Goal: Information Seeking & Learning: Learn about a topic

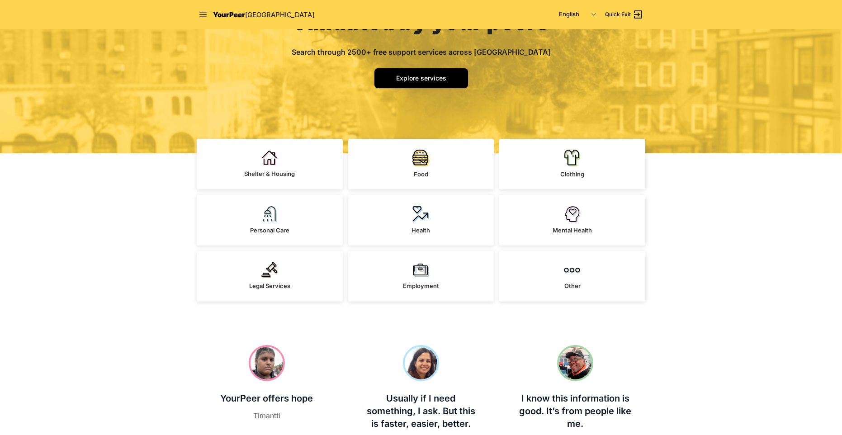
scroll to position [136, 0]
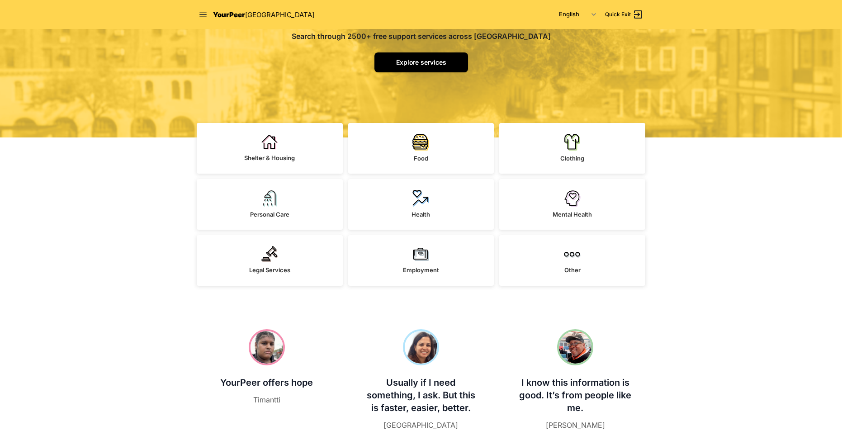
click at [432, 59] on span "Explore services" at bounding box center [421, 62] width 50 height 8
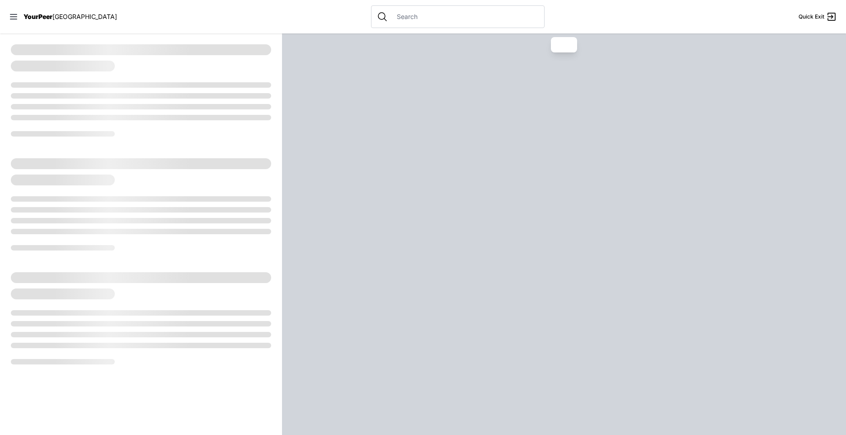
select select "recentlyUpdated"
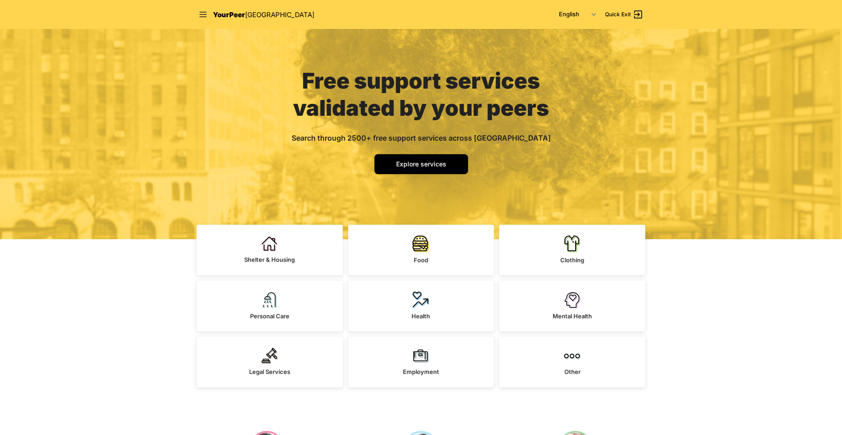
scroll to position [136, 0]
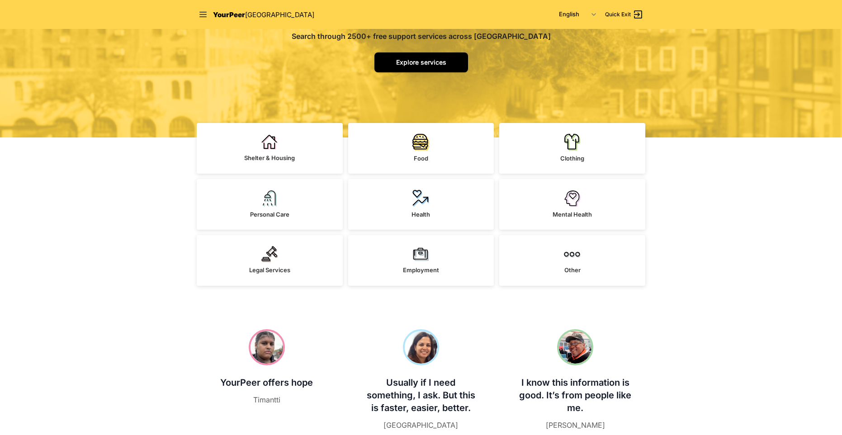
click at [431, 64] on span "Explore services" at bounding box center [421, 62] width 50 height 8
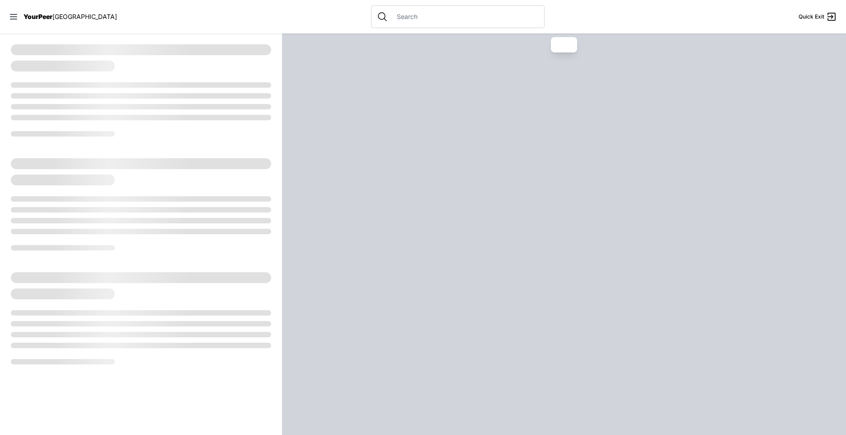
select select "recentlyUpdated"
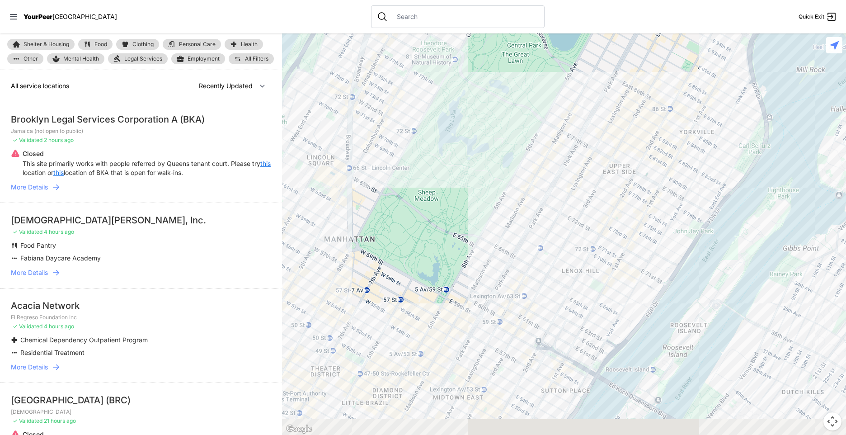
drag, startPoint x: 519, startPoint y: 247, endPoint x: 480, endPoint y: 63, distance: 188.1
click at [480, 63] on div at bounding box center [564, 233] width 564 height 401
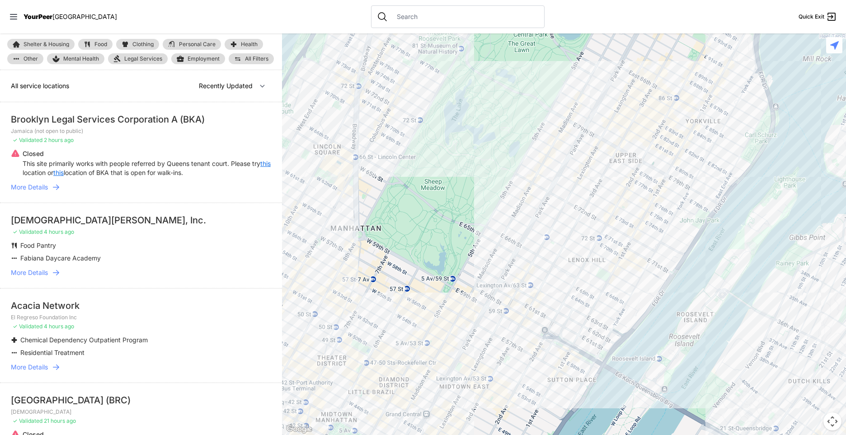
click at [153, 57] on span "Legal Services" at bounding box center [143, 58] width 38 height 7
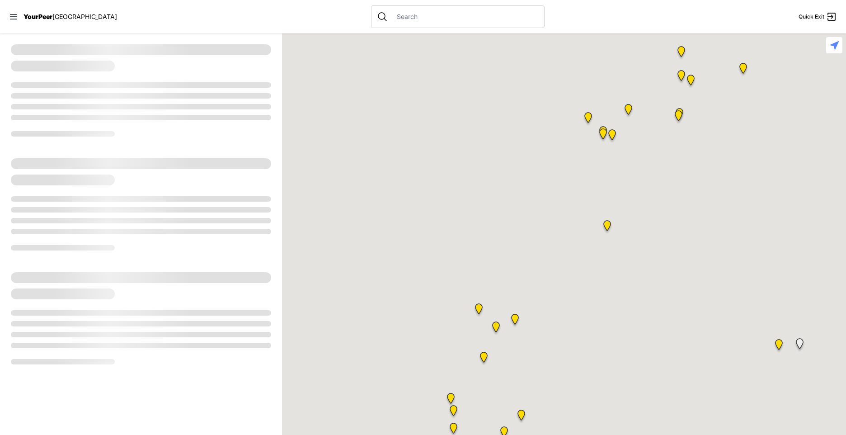
select select "recentlyUpdated"
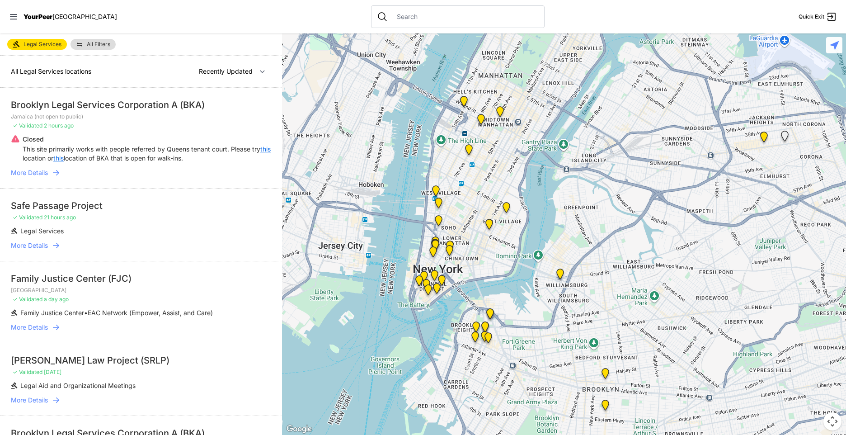
drag, startPoint x: 635, startPoint y: 283, endPoint x: 618, endPoint y: 53, distance: 230.2
click at [618, 53] on div at bounding box center [564, 233] width 564 height 401
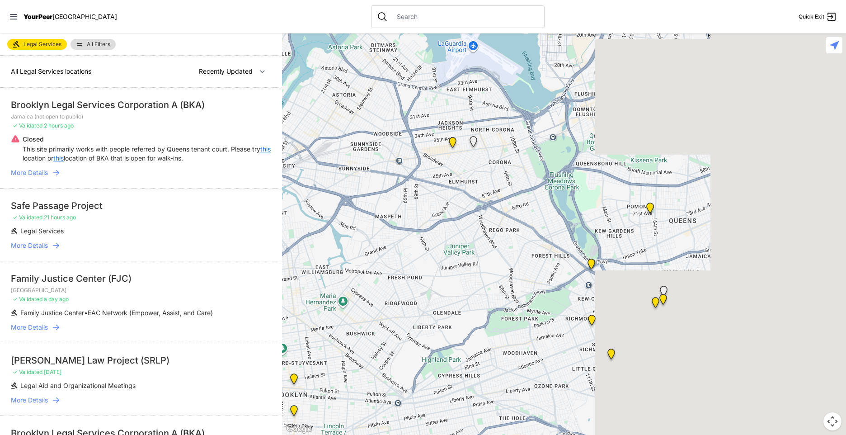
drag, startPoint x: 710, startPoint y: 211, endPoint x: 352, endPoint y: 226, distance: 357.9
click at [330, 238] on div at bounding box center [564, 233] width 564 height 401
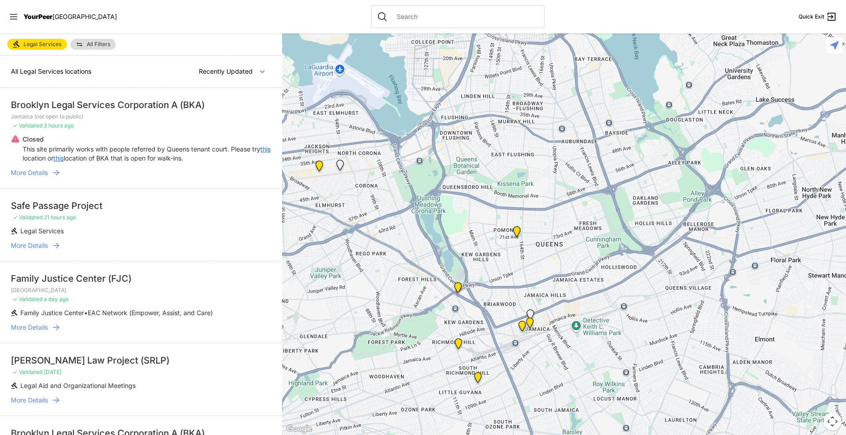
click at [665, 242] on div at bounding box center [564, 233] width 564 height 401
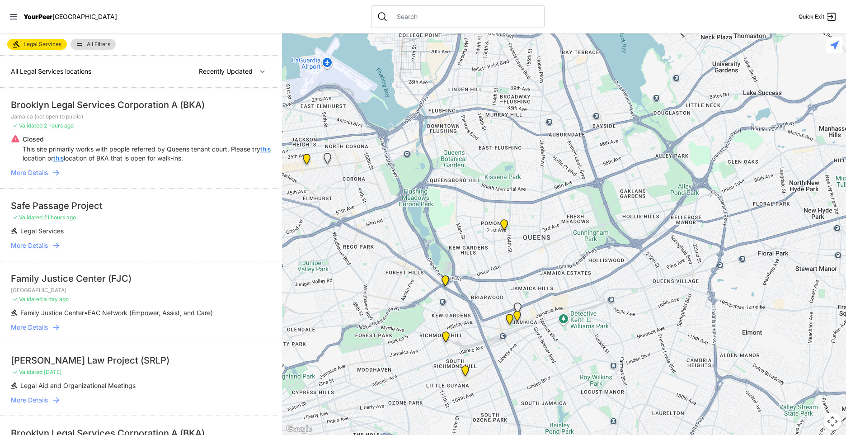
click at [502, 222] on img "New York Community Center" at bounding box center [504, 226] width 11 height 14
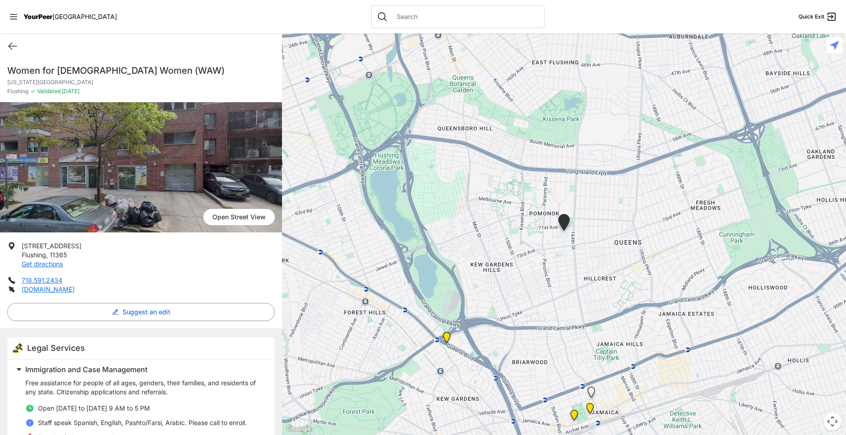
select select "recentlyUpdated"
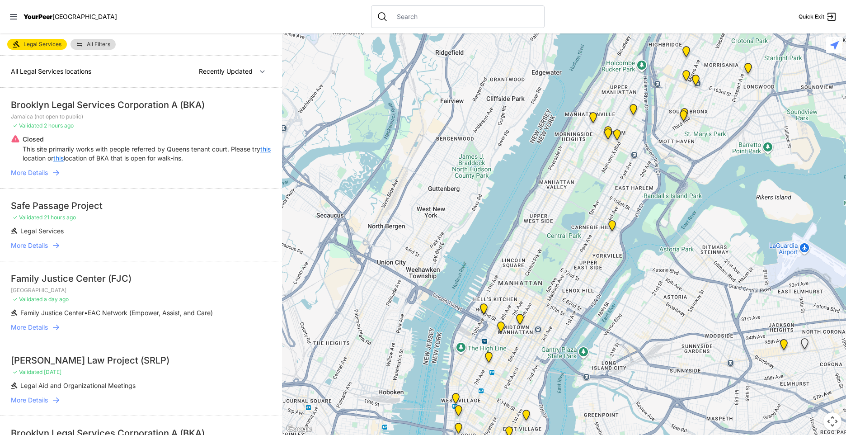
select select "recentlyUpdated"
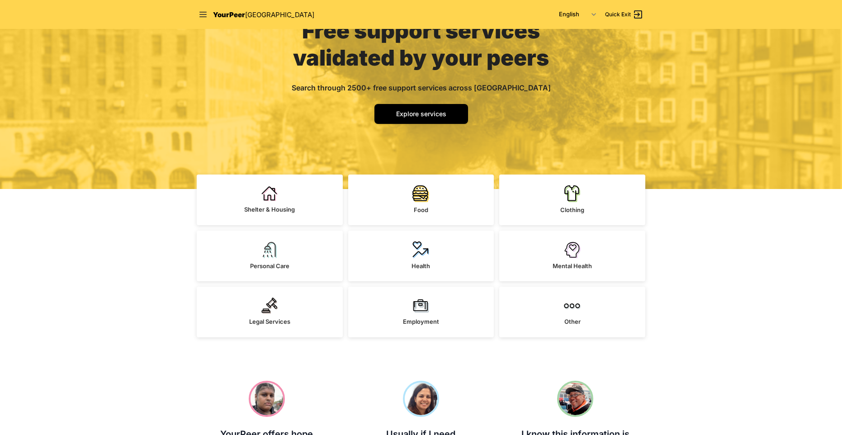
scroll to position [90, 0]
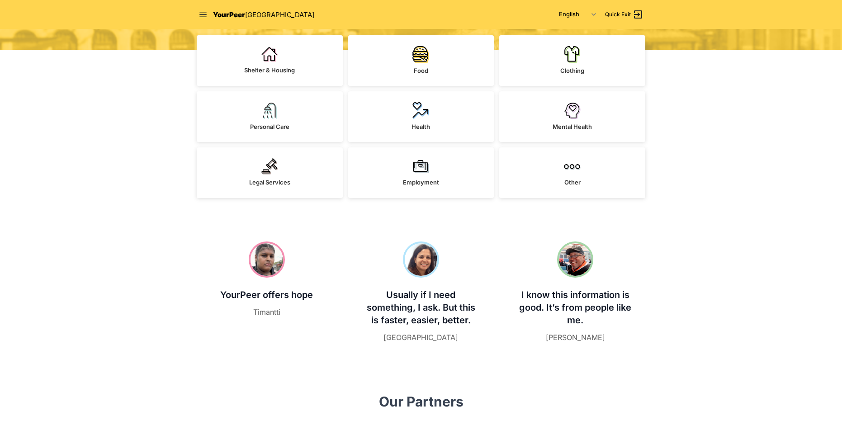
scroll to position [181, 0]
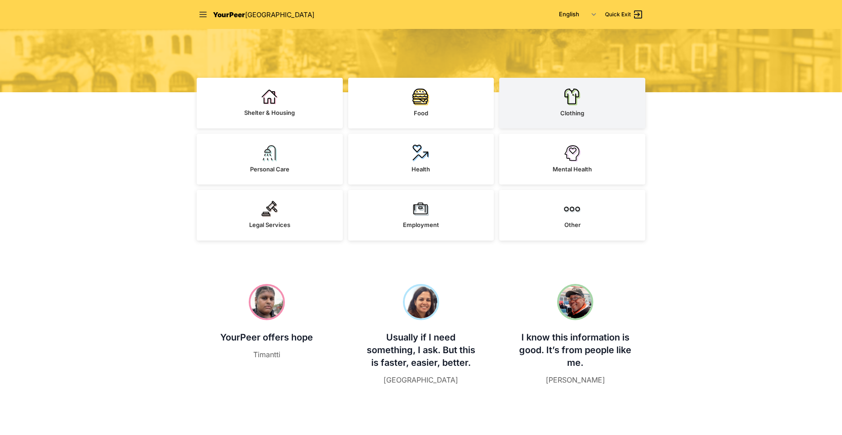
click at [578, 110] on span "Clothing" at bounding box center [572, 112] width 24 height 7
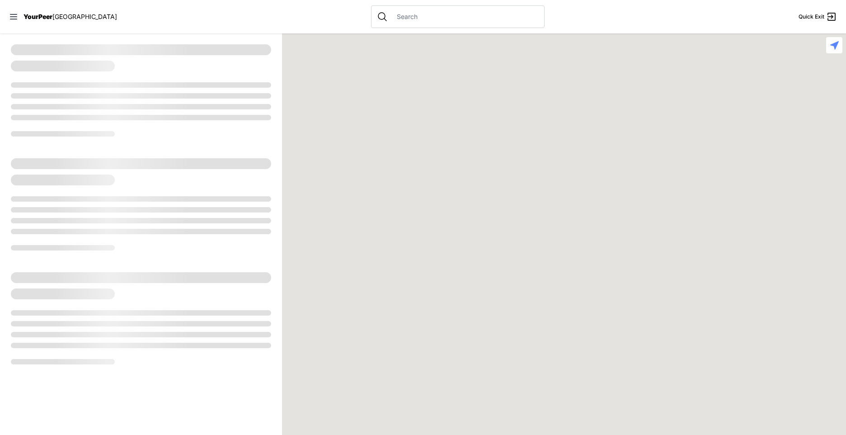
select select "recentlyUpdated"
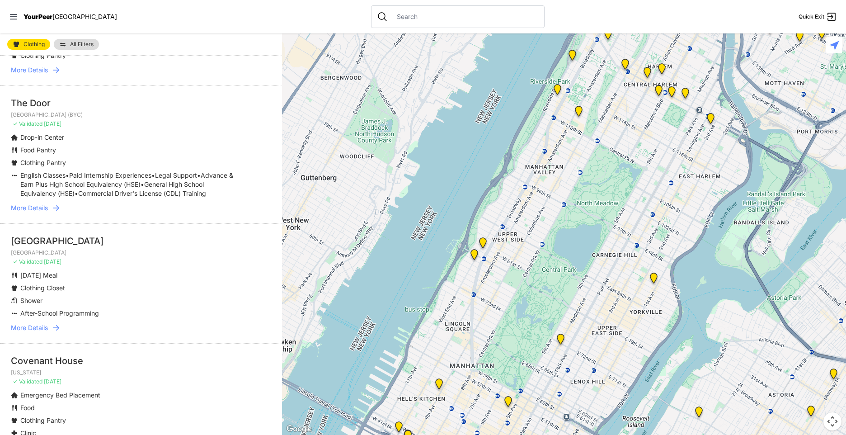
scroll to position [904, 0]
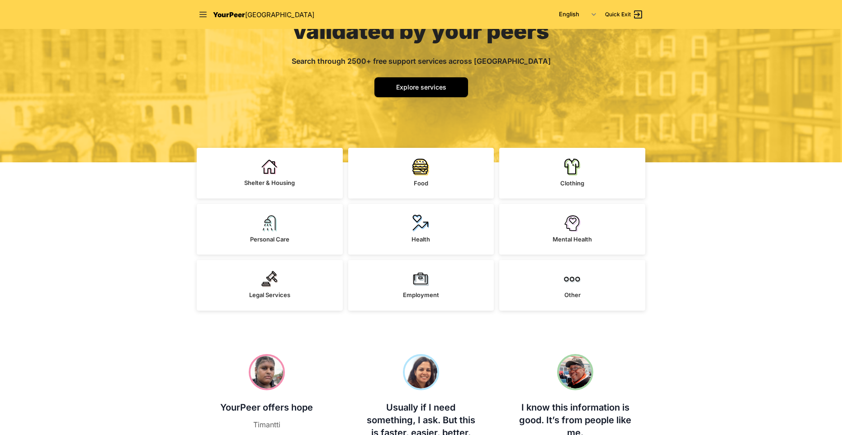
scroll to position [90, 0]
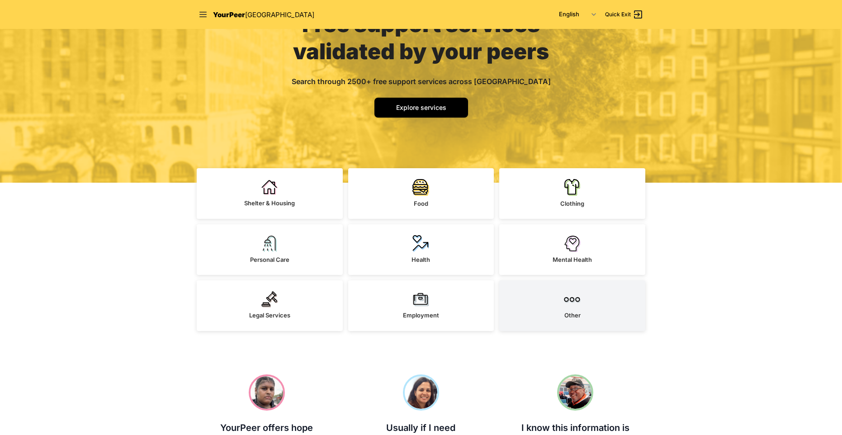
click at [573, 313] on span "Other" at bounding box center [572, 314] width 16 height 7
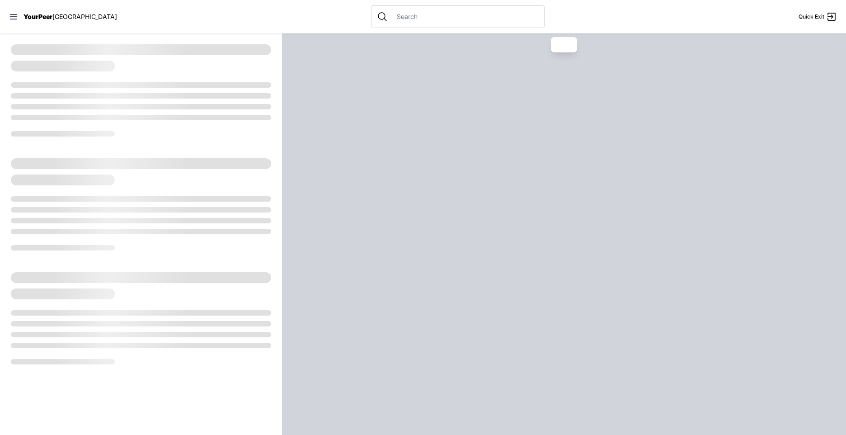
select select "recentlyUpdated"
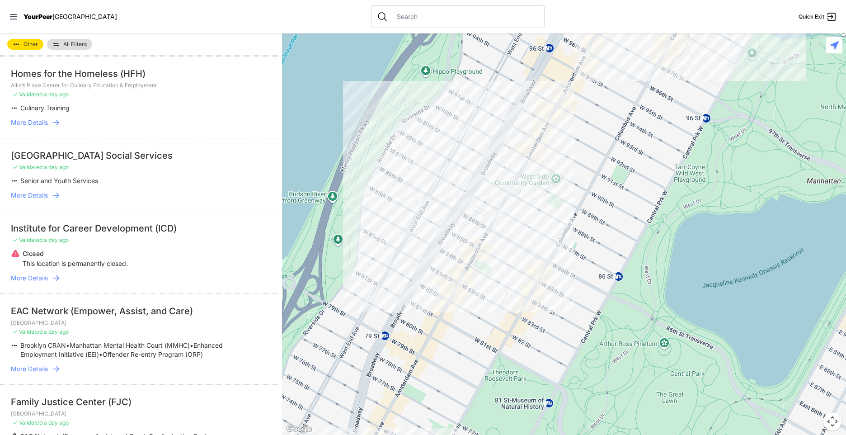
scroll to position [588, 0]
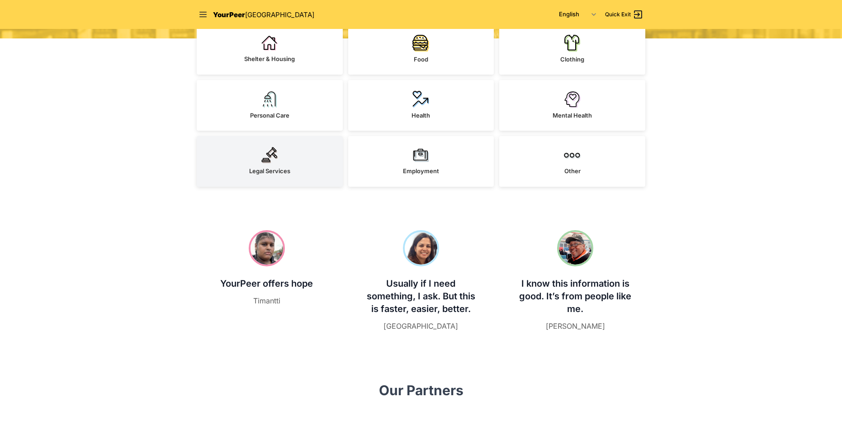
scroll to position [181, 0]
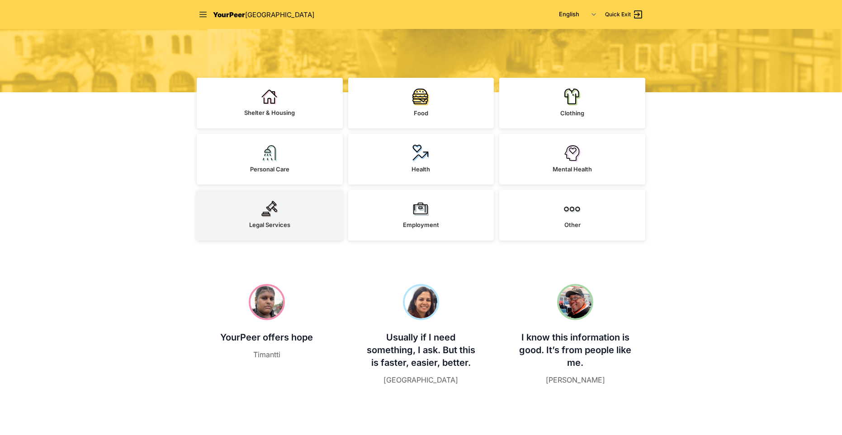
click at [295, 209] on link "Legal Services" at bounding box center [270, 215] width 146 height 51
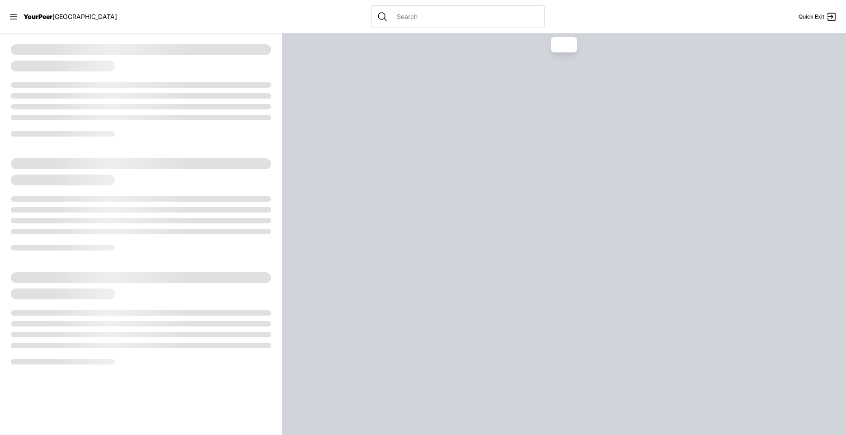
select select "recentlyUpdated"
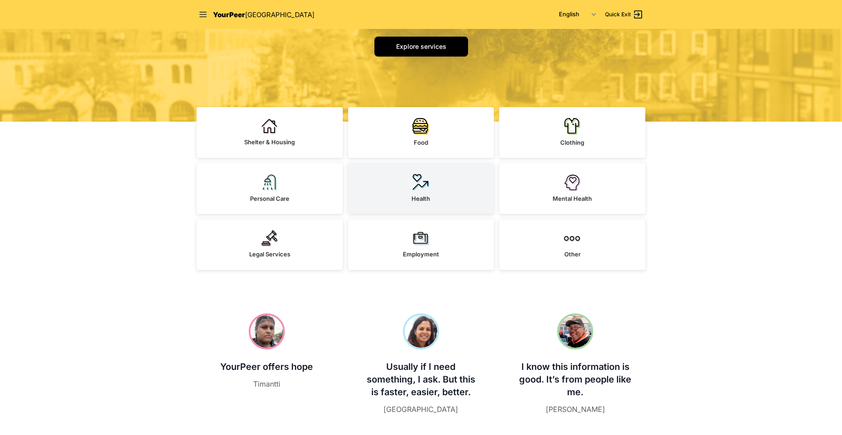
scroll to position [136, 0]
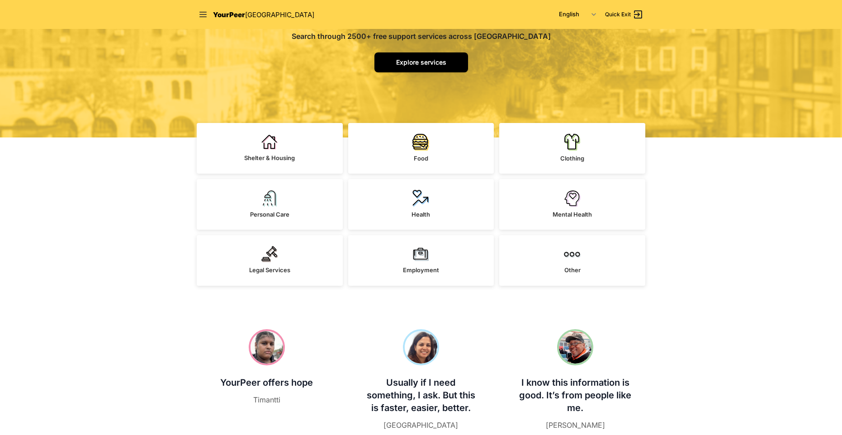
click at [446, 61] on link "Explore services" at bounding box center [421, 62] width 94 height 20
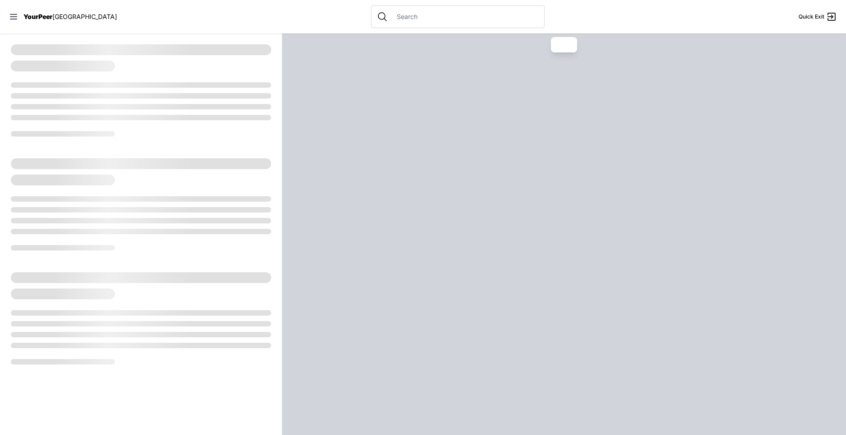
select select "recentlyUpdated"
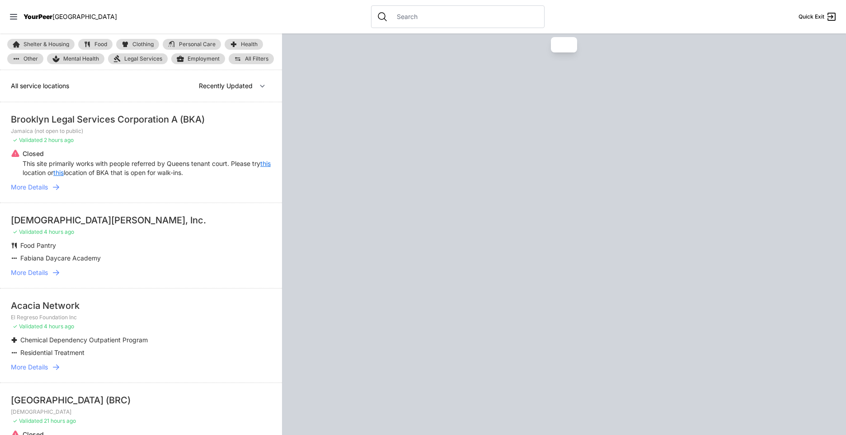
click at [391, 12] on input "text" at bounding box center [464, 16] width 147 height 9
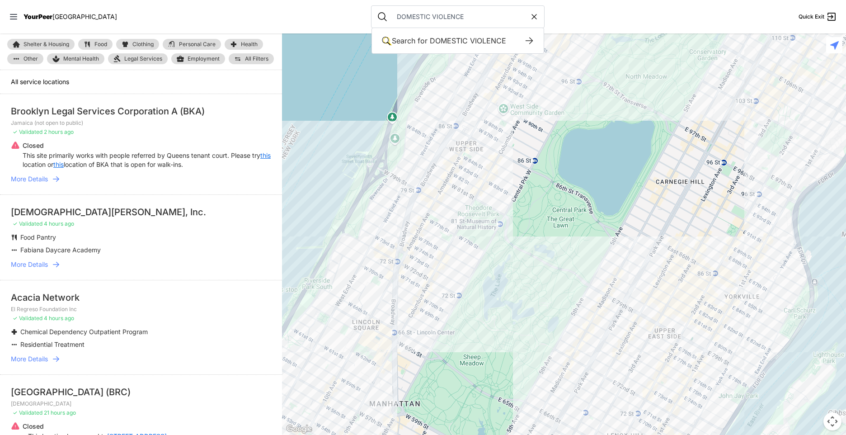
type input "DOMESTIC VIOLENCE"
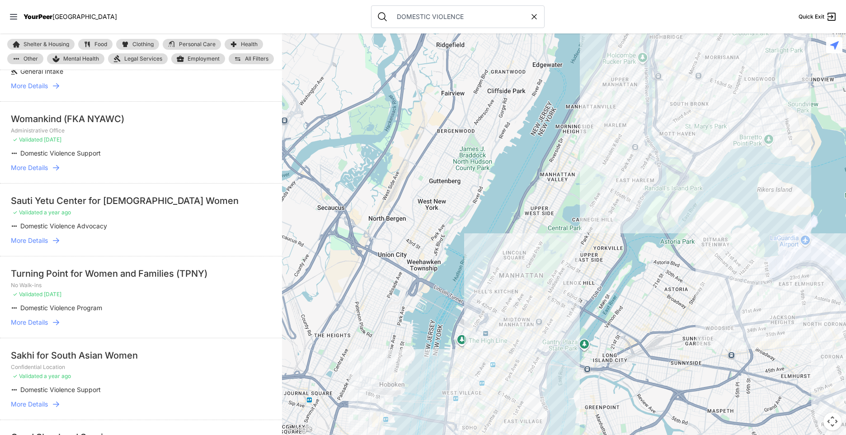
scroll to position [542, 0]
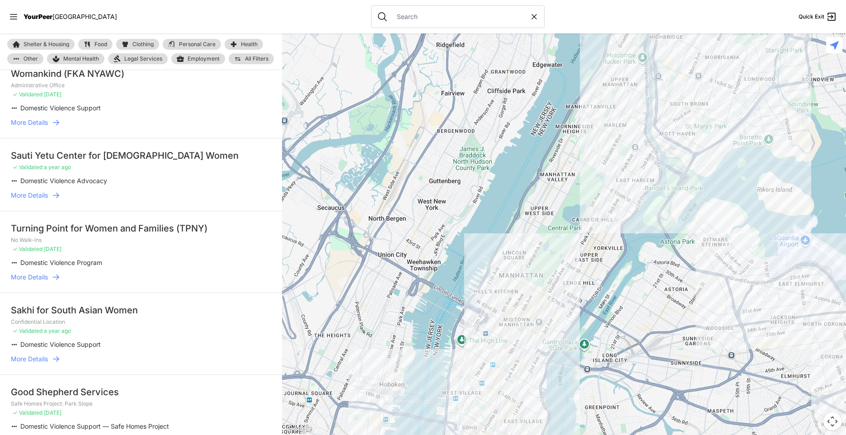
select select "recentlyUpdated"
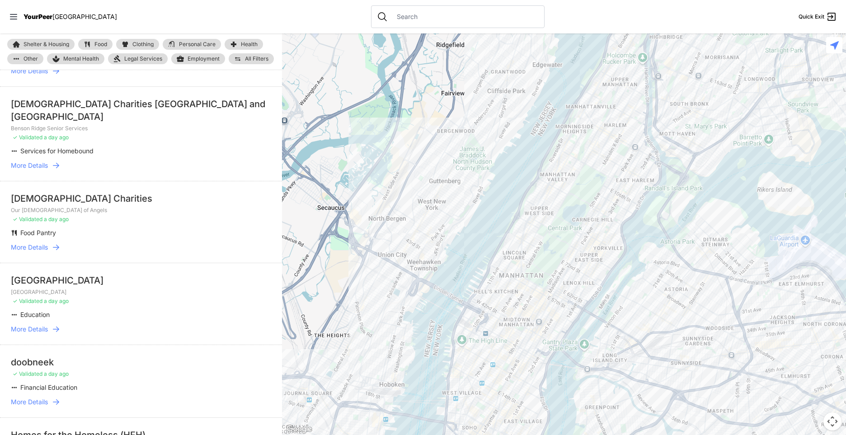
scroll to position [551, 0]
